Goal: Check status: Check status

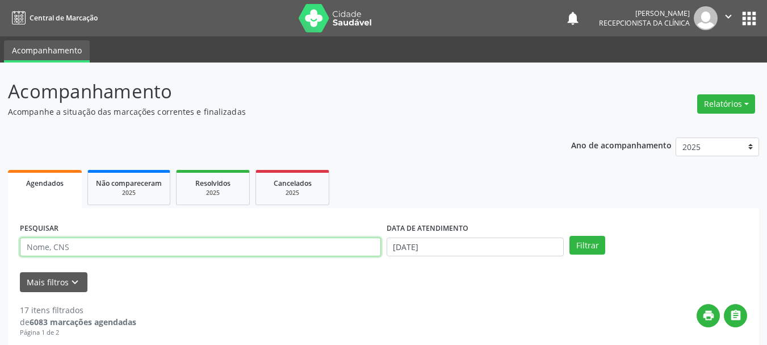
click at [120, 249] on input "text" at bounding box center [200, 246] width 361 height 19
type input "704602179977826"
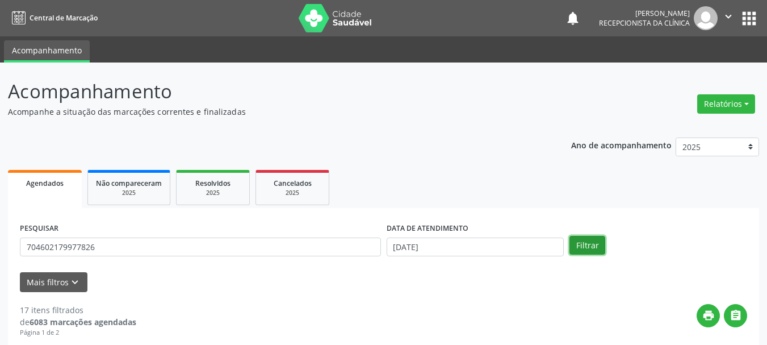
click at [599, 247] on button "Filtrar" at bounding box center [588, 245] width 36 height 19
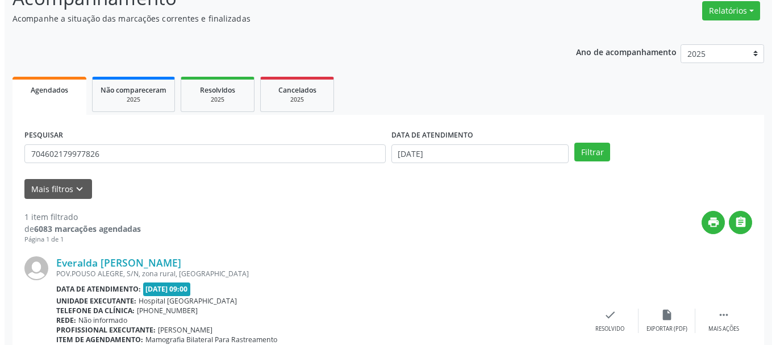
scroll to position [166, 0]
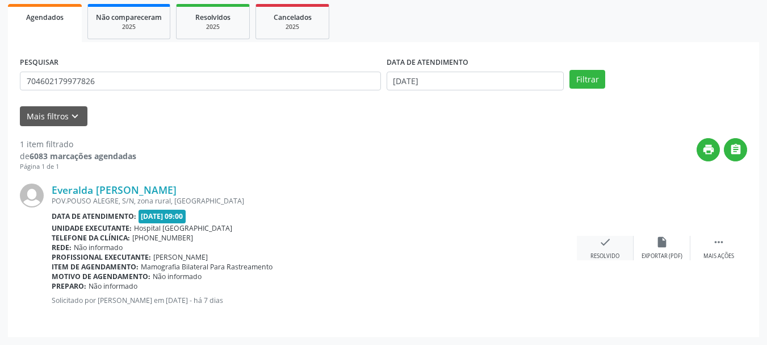
click at [603, 249] on div "check Resolvido" at bounding box center [605, 248] width 57 height 24
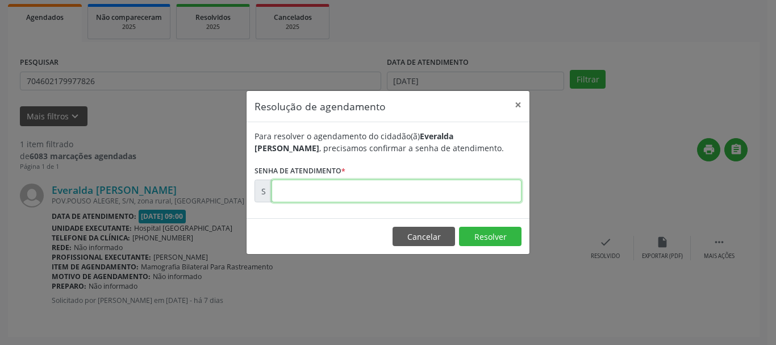
click at [415, 183] on input "text" at bounding box center [397, 190] width 250 height 23
type input "00179544"
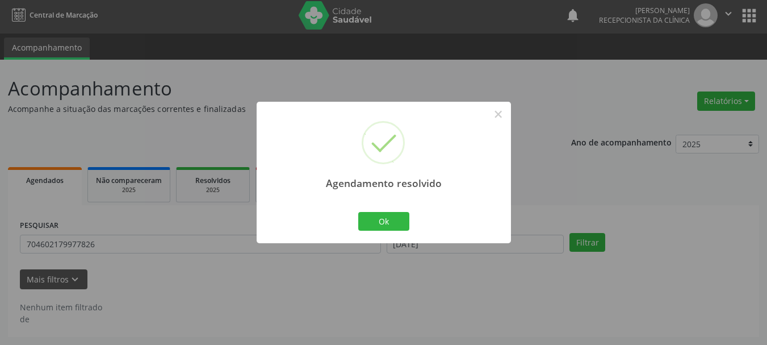
scroll to position [3, 0]
click at [391, 223] on button "Ok" at bounding box center [383, 221] width 51 height 19
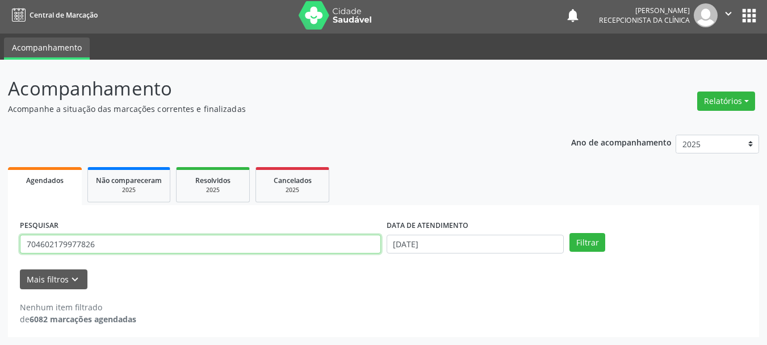
drag, startPoint x: 104, startPoint y: 243, endPoint x: 0, endPoint y: 244, distance: 104.0
click at [0, 244] on div "Acompanhamento Acompanhe a situação das marcações correntes e finalizadas Relat…" at bounding box center [383, 202] width 767 height 285
type input "708206698302846"
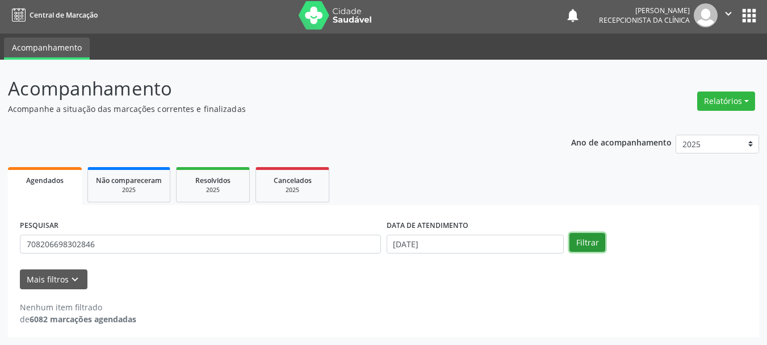
click at [577, 252] on button "Filtrar" at bounding box center [588, 242] width 36 height 19
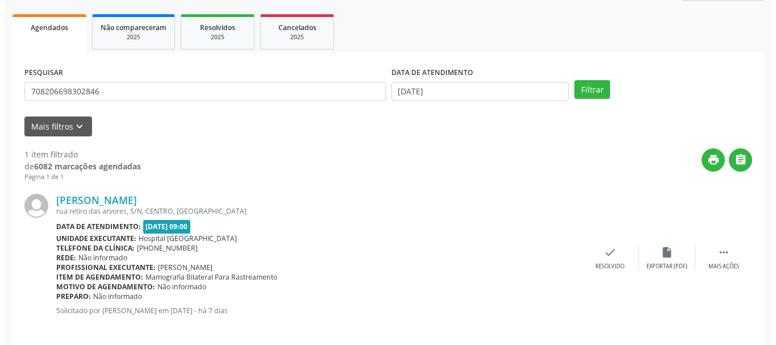
scroll to position [166, 0]
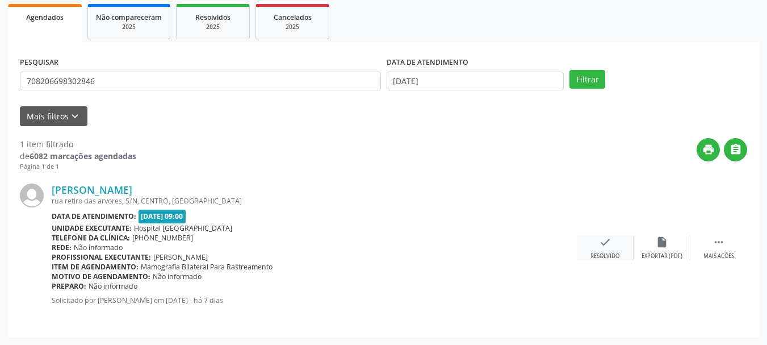
click at [596, 255] on div "Resolvido" at bounding box center [605, 256] width 29 height 8
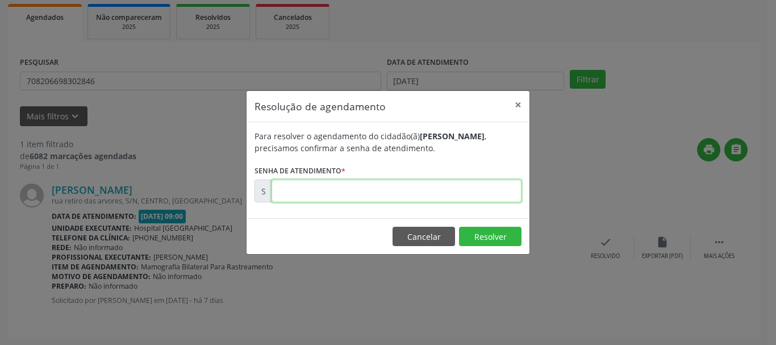
click at [287, 193] on input "text" at bounding box center [397, 190] width 250 height 23
type input "00179456"
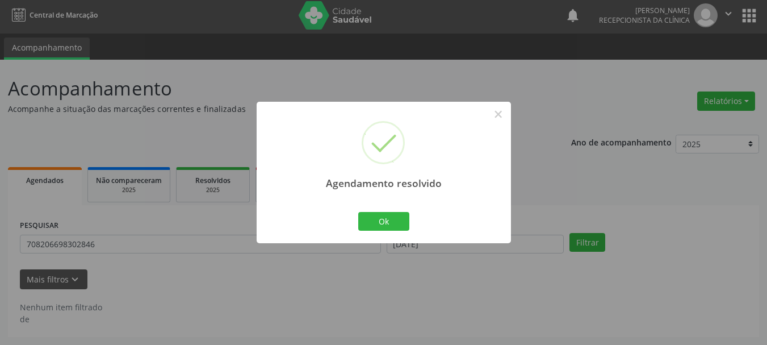
scroll to position [3, 0]
click at [385, 215] on button "Ok" at bounding box center [383, 221] width 51 height 19
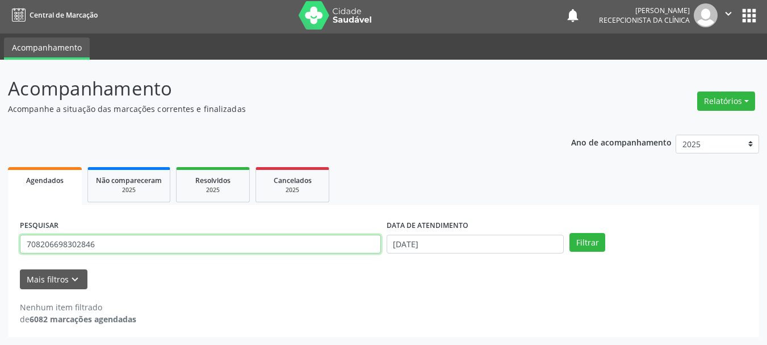
drag, startPoint x: 116, startPoint y: 241, endPoint x: 0, endPoint y: 270, distance: 119.4
click at [0, 270] on div "Acompanhamento Acompanhe a situação das marcações correntes e finalizadas Relat…" at bounding box center [383, 202] width 767 height 285
type input "700501972330950"
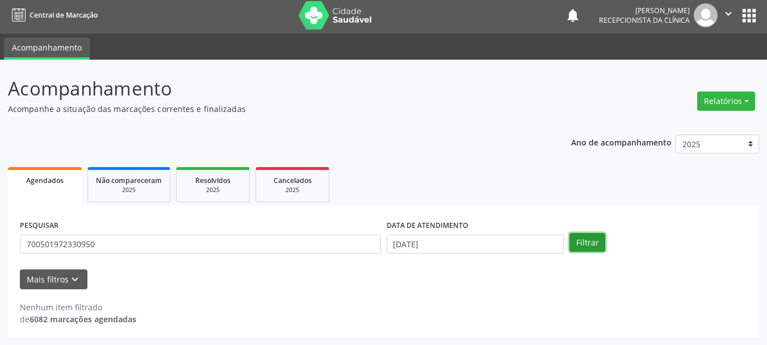
click at [584, 244] on button "Filtrar" at bounding box center [588, 242] width 36 height 19
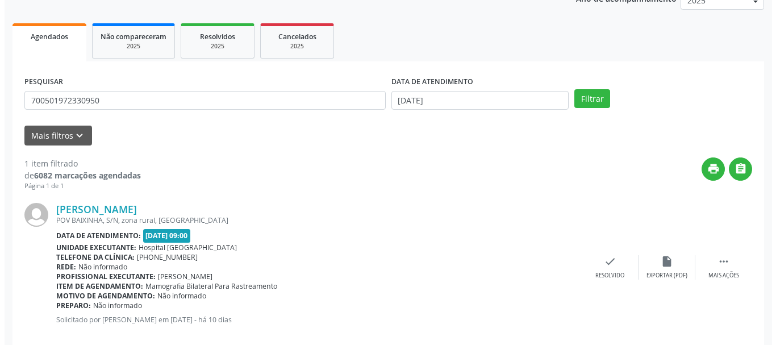
scroll to position [166, 0]
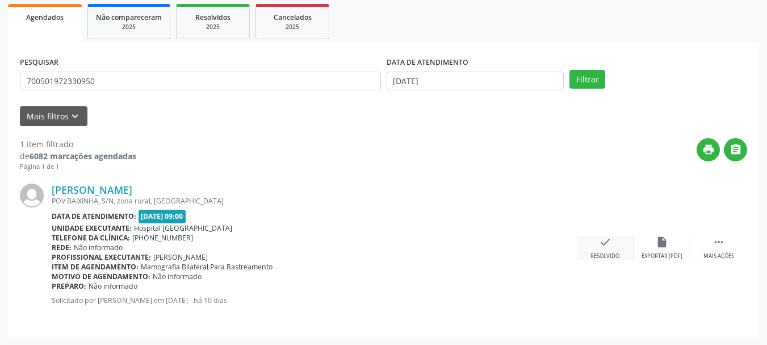
click at [609, 246] on icon "check" at bounding box center [605, 242] width 12 height 12
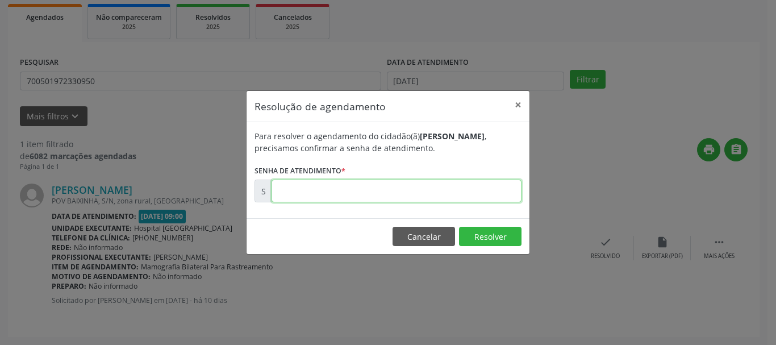
click at [361, 201] on input "text" at bounding box center [397, 190] width 250 height 23
type input "00179417"
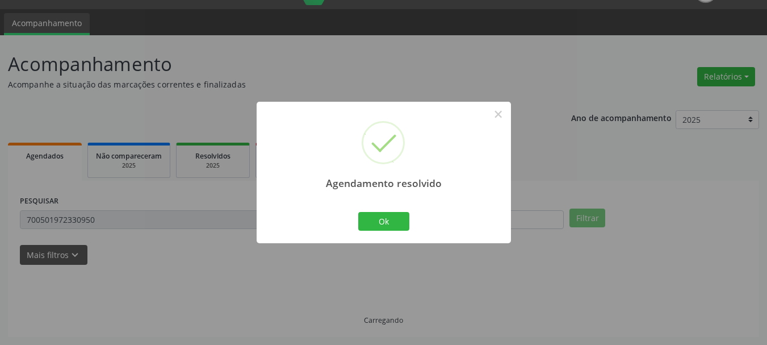
scroll to position [3, 0]
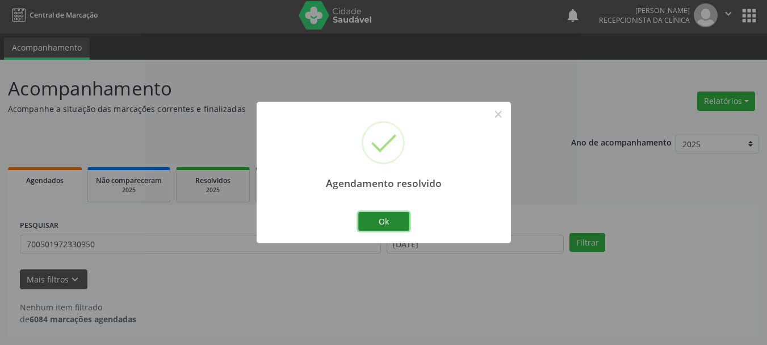
click at [372, 228] on button "Ok" at bounding box center [383, 221] width 51 height 19
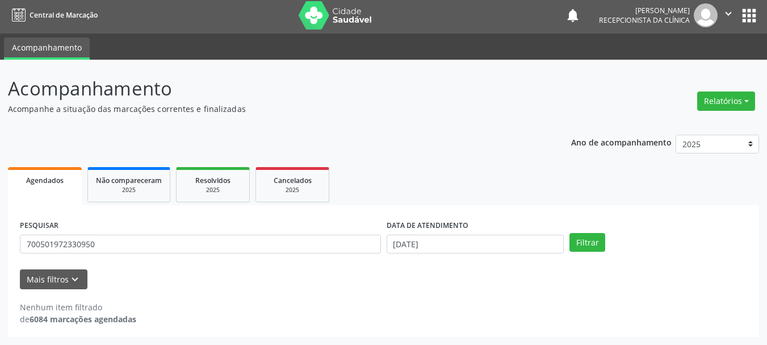
scroll to position [0, 0]
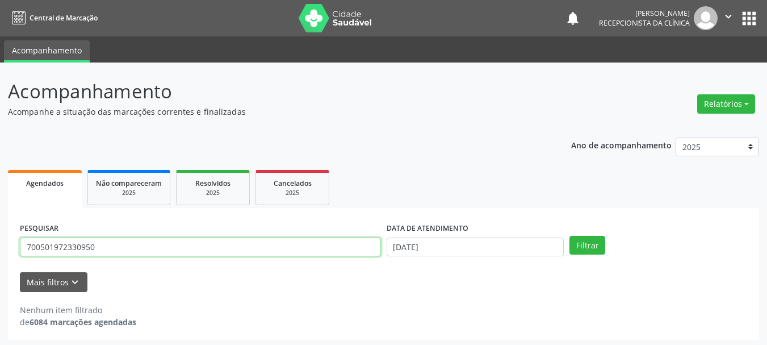
drag, startPoint x: 97, startPoint y: 250, endPoint x: 0, endPoint y: 276, distance: 100.6
click at [0, 276] on div "Acompanhamento Acompanhe a situação das marcações correntes e finalizadas Relat…" at bounding box center [383, 204] width 767 height 285
type input "700209968455620"
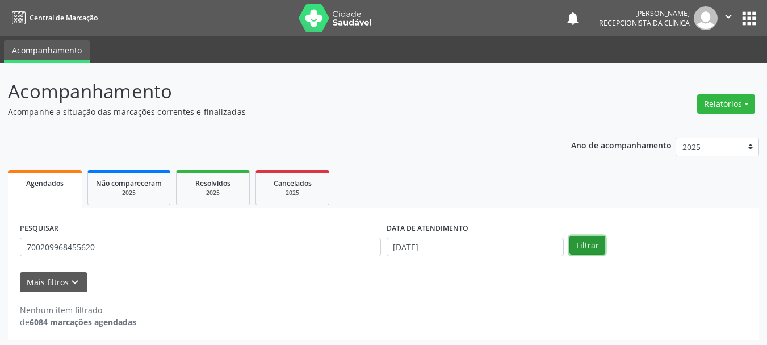
drag, startPoint x: 570, startPoint y: 249, endPoint x: 589, endPoint y: 236, distance: 23.0
click at [573, 249] on button "Filtrar" at bounding box center [588, 245] width 36 height 19
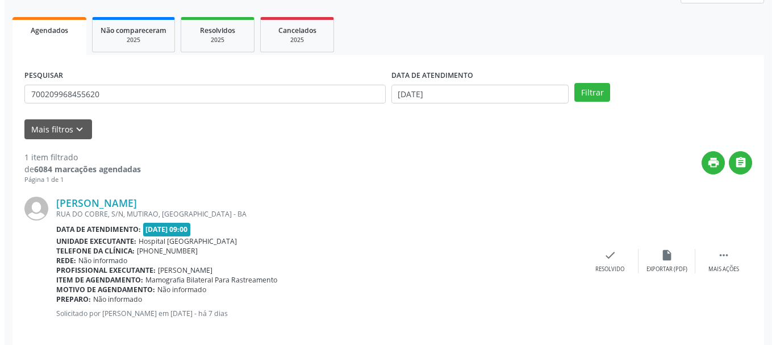
scroll to position [166, 0]
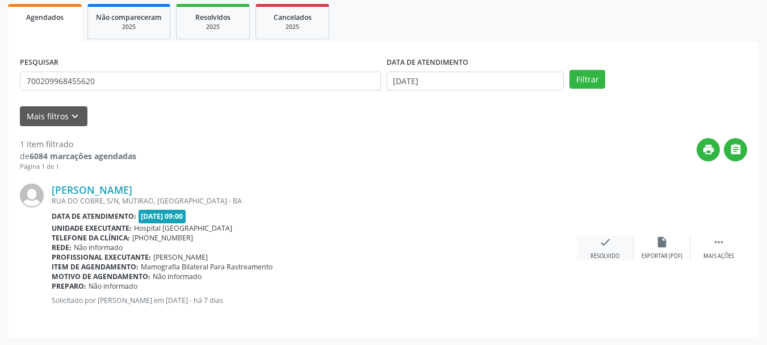
click at [611, 242] on icon "check" at bounding box center [605, 242] width 12 height 12
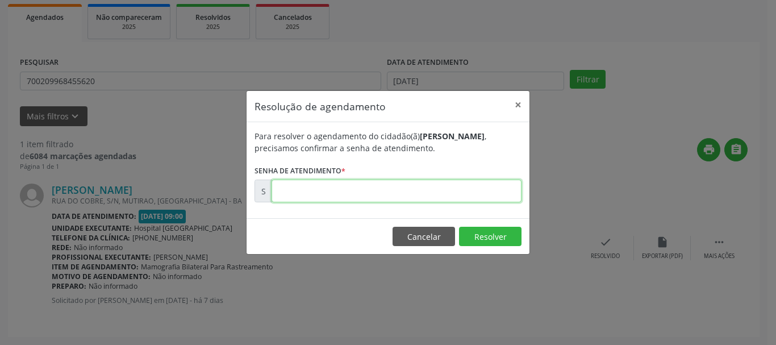
click at [408, 184] on input "text" at bounding box center [397, 190] width 250 height 23
type input "00179476"
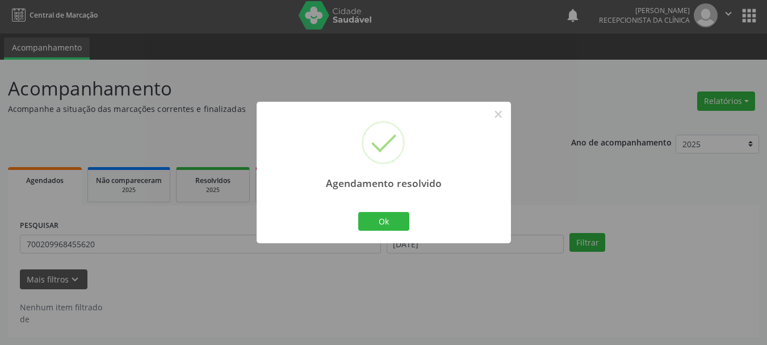
scroll to position [3, 0]
click at [408, 222] on button "Ok" at bounding box center [383, 221] width 51 height 19
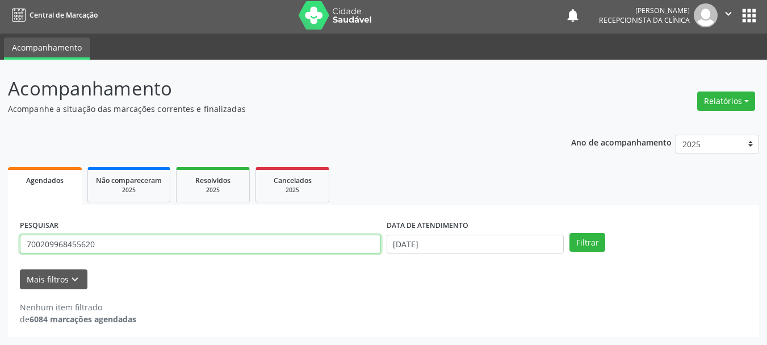
drag, startPoint x: 115, startPoint y: 242, endPoint x: 0, endPoint y: 282, distance: 121.4
click at [0, 281] on div "Acompanhamento Acompanhe a situação das marcações correntes e finalizadas Relat…" at bounding box center [383, 202] width 767 height 285
type input "702309197617111"
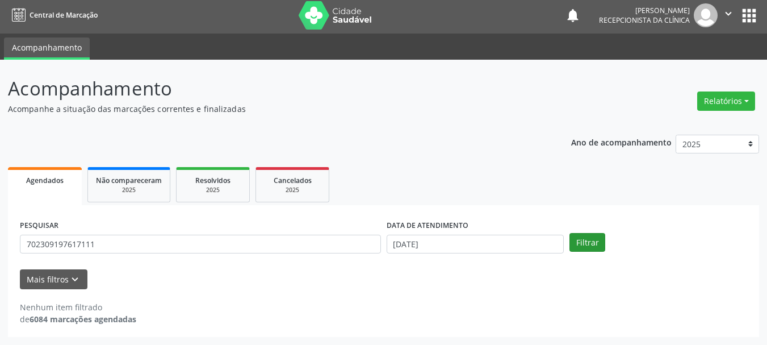
click at [585, 233] on div "PESQUISAR 702309197617111 DATA DE ATENDIMENTO [DATE] Filtrar" at bounding box center [383, 239] width 733 height 44
click at [585, 247] on button "Filtrar" at bounding box center [588, 242] width 36 height 19
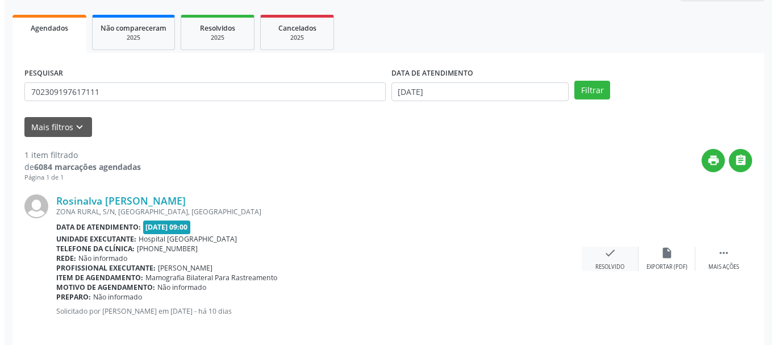
scroll to position [166, 0]
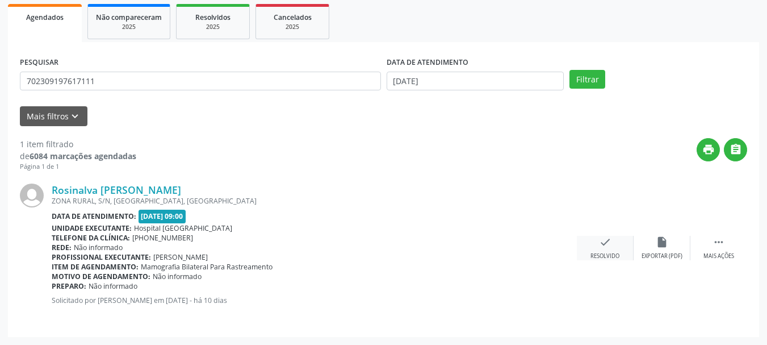
click at [595, 249] on div "check Resolvido" at bounding box center [605, 248] width 57 height 24
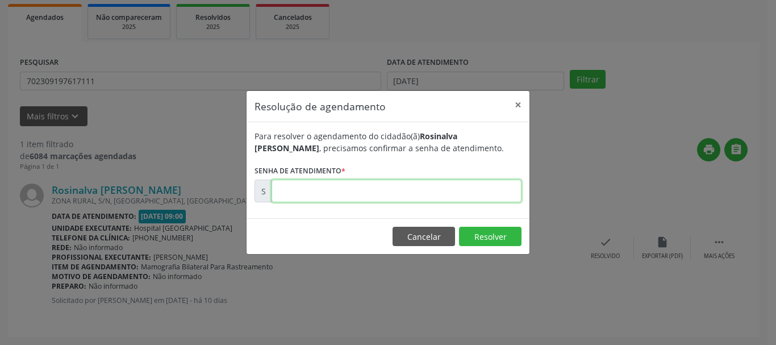
drag, startPoint x: 439, startPoint y: 195, endPoint x: 443, endPoint y: 202, distance: 7.9
click at [443, 200] on input "text" at bounding box center [397, 190] width 250 height 23
type input "00179419"
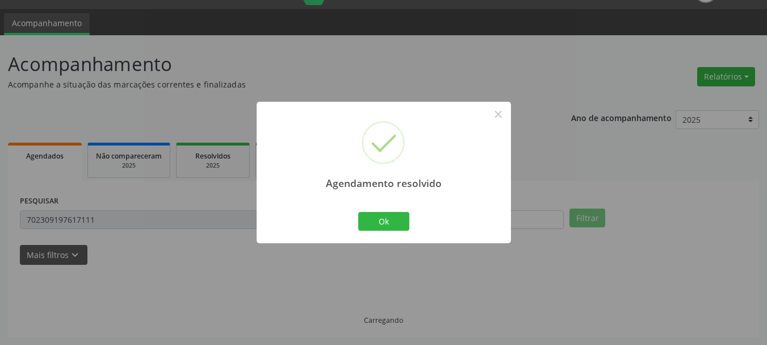
scroll to position [3, 0]
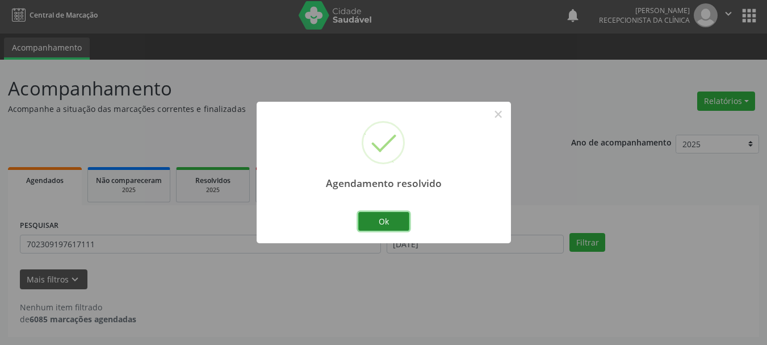
click at [400, 219] on button "Ok" at bounding box center [383, 221] width 51 height 19
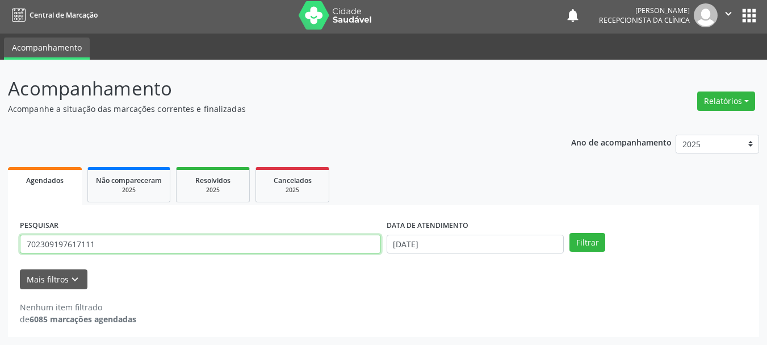
drag, startPoint x: 107, startPoint y: 244, endPoint x: 0, endPoint y: 253, distance: 107.1
click at [0, 253] on div "Acompanhamento Acompanhe a situação das marcações correntes e finalizadas Relat…" at bounding box center [383, 202] width 767 height 285
type input "703309248843510"
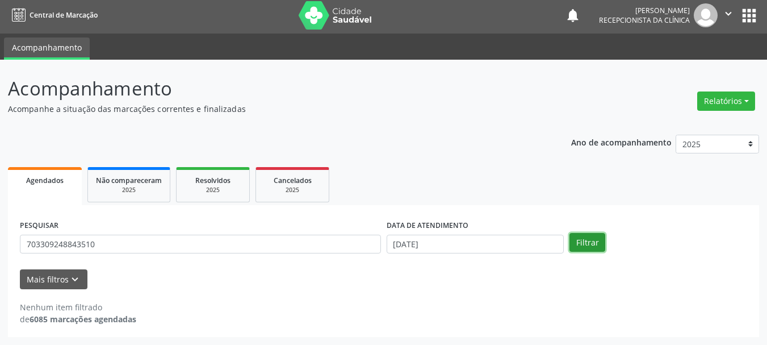
drag, startPoint x: 588, startPoint y: 243, endPoint x: 573, endPoint y: 244, distance: 14.8
click at [587, 243] on button "Filtrar" at bounding box center [588, 242] width 36 height 19
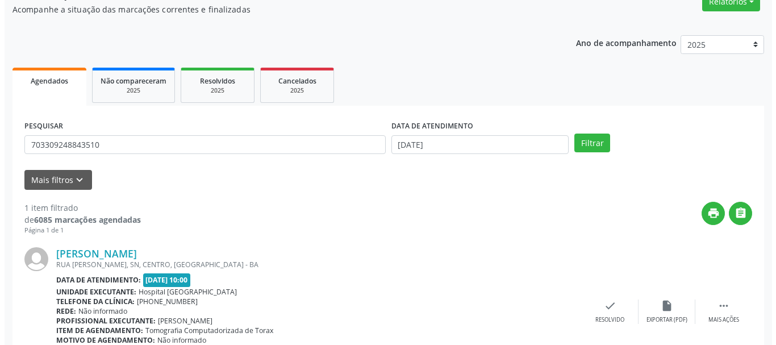
scroll to position [166, 0]
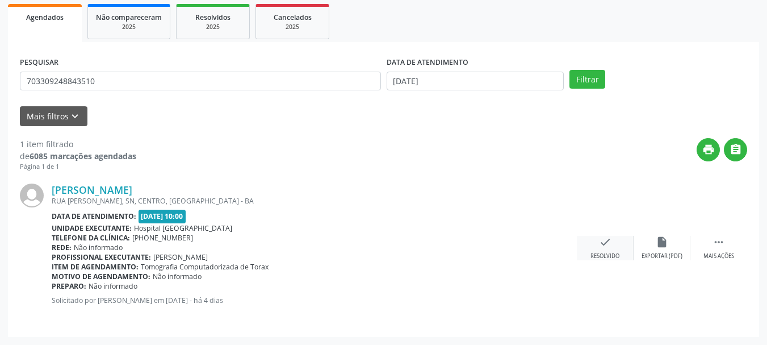
click at [587, 249] on div "check Resolvido" at bounding box center [605, 248] width 57 height 24
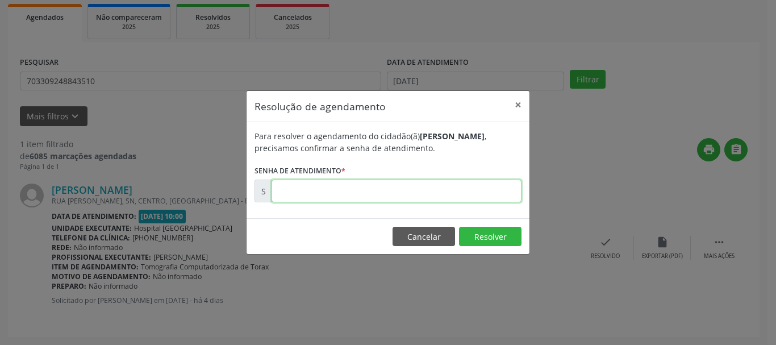
click at [374, 197] on input "text" at bounding box center [397, 190] width 250 height 23
type input "00180511"
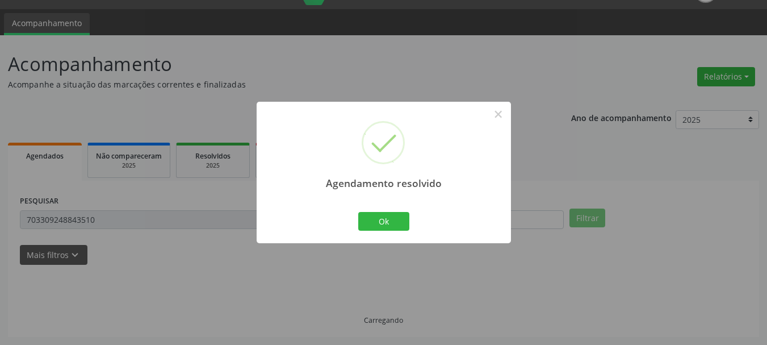
scroll to position [3, 0]
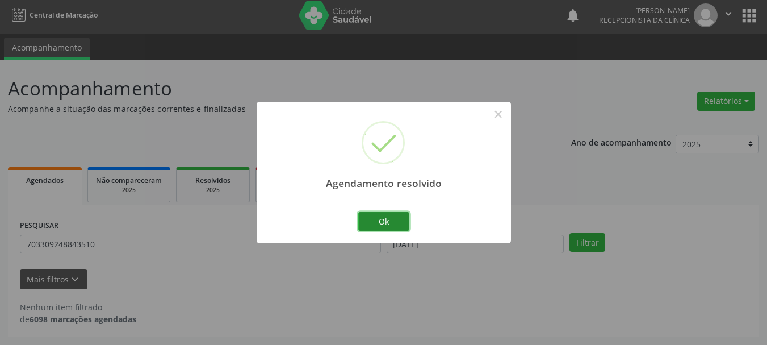
click at [399, 213] on button "Ok" at bounding box center [383, 221] width 51 height 19
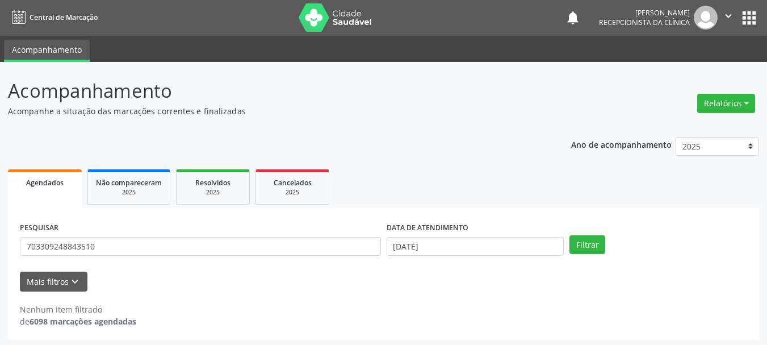
scroll to position [0, 0]
